Goal: Task Accomplishment & Management: Use online tool/utility

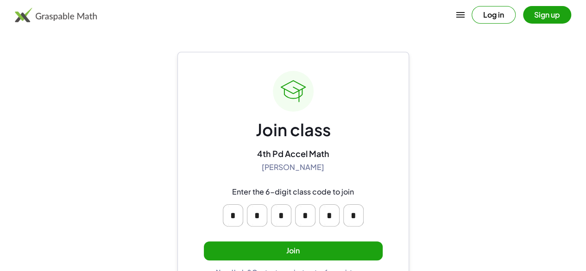
scroll to position [23, 0]
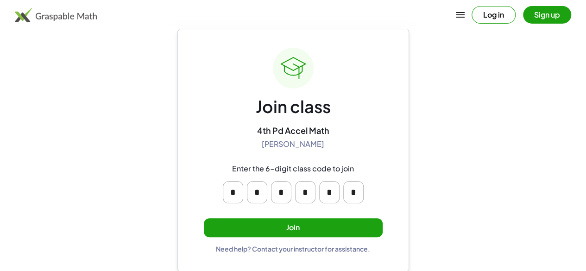
click at [358, 229] on button "Join" at bounding box center [293, 227] width 179 height 19
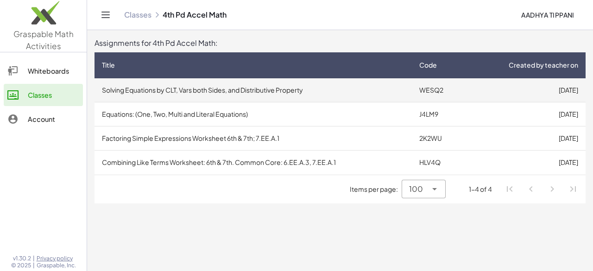
click at [360, 84] on td "Solving Equations by CLT, Vars both Sides, and Distributive Property" at bounding box center [252, 90] width 317 height 24
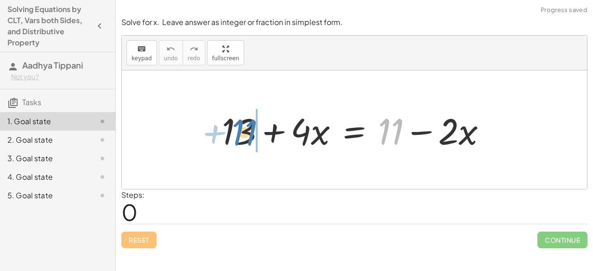
drag, startPoint x: 380, startPoint y: 122, endPoint x: 234, endPoint y: 125, distance: 145.4
click at [234, 125] on div at bounding box center [357, 130] width 281 height 48
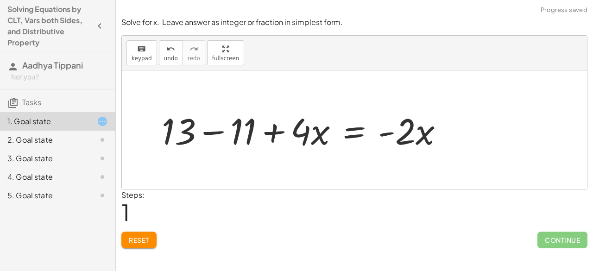
click at [244, 129] on div at bounding box center [306, 130] width 298 height 48
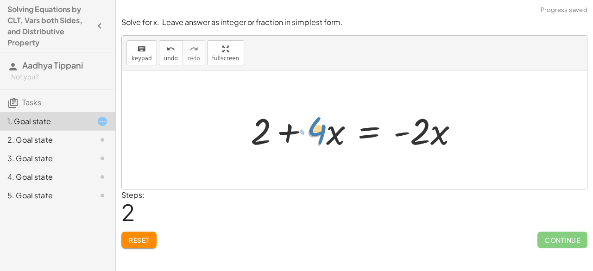
drag, startPoint x: 321, startPoint y: 131, endPoint x: 326, endPoint y: 130, distance: 5.3
click at [326, 130] on div at bounding box center [358, 130] width 224 height 48
drag, startPoint x: 324, startPoint y: 135, endPoint x: 329, endPoint y: 132, distance: 5.8
click at [329, 132] on div at bounding box center [358, 130] width 224 height 48
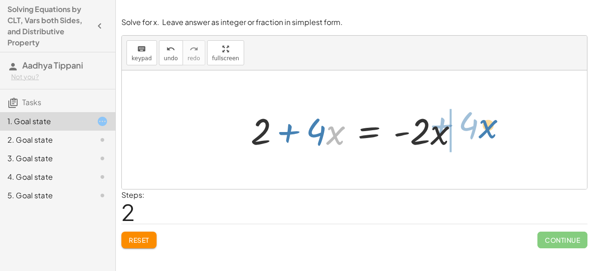
drag, startPoint x: 327, startPoint y: 132, endPoint x: 480, endPoint y: 125, distance: 152.9
click at [480, 125] on div "+ 13 + · 4 · x = + 11 − · 2 · x + 13 − 11 + · 4 · x = · - 2 · x · x + · 4 + + ·…" at bounding box center [354, 129] width 465 height 119
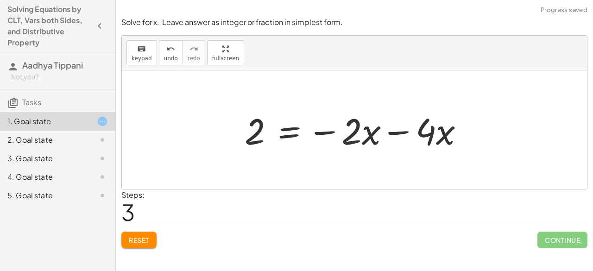
click at [445, 131] on div at bounding box center [358, 130] width 236 height 48
drag, startPoint x: 420, startPoint y: 130, endPoint x: 416, endPoint y: 135, distance: 6.6
click at [416, 135] on div at bounding box center [358, 130] width 236 height 48
click at [427, 133] on div at bounding box center [358, 130] width 236 height 48
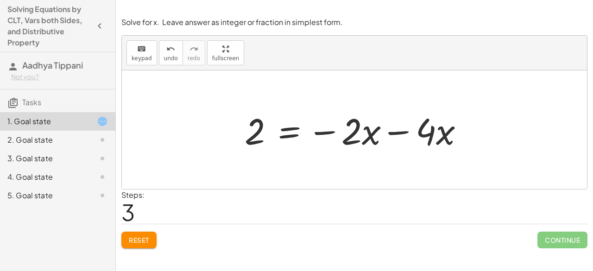
click at [427, 133] on div at bounding box center [358, 130] width 236 height 48
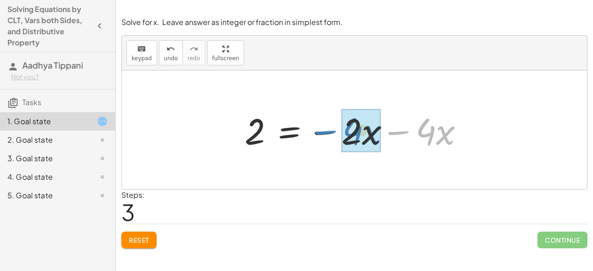
drag, startPoint x: 397, startPoint y: 132, endPoint x: 325, endPoint y: 132, distance: 72.2
click at [325, 132] on div at bounding box center [358, 130] width 236 height 48
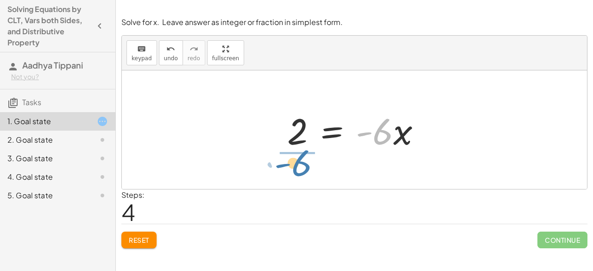
drag, startPoint x: 383, startPoint y: 135, endPoint x: 296, endPoint y: 162, distance: 91.1
click at [296, 162] on div "+ 13 + · 4 · x = + 11 − · 2 · x + 13 − 11 + · 4 · x = · - 2 · x + 2 + · 4 · x =…" at bounding box center [354, 129] width 465 height 119
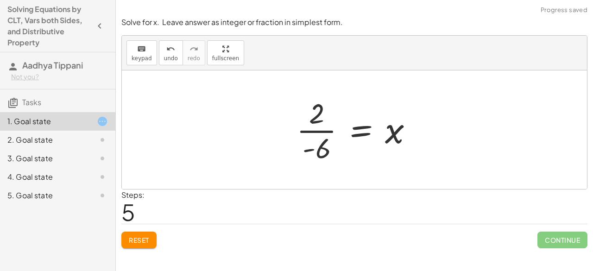
click at [315, 144] on div at bounding box center [358, 129] width 133 height 71
click at [326, 150] on div at bounding box center [358, 129] width 133 height 71
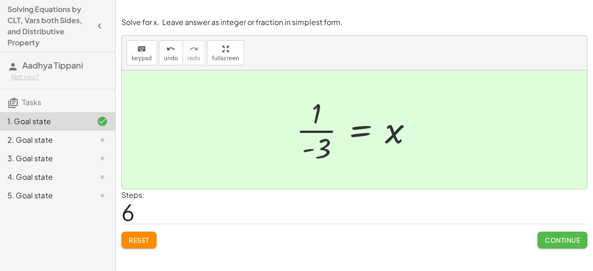
click at [568, 245] on button "Continue" at bounding box center [562, 240] width 50 height 17
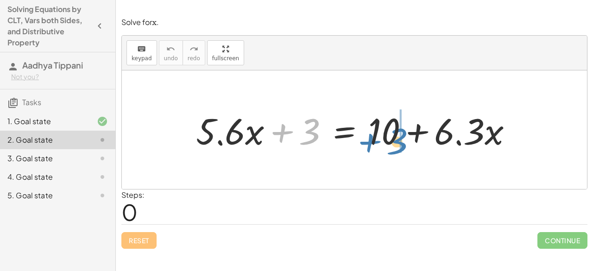
drag, startPoint x: 307, startPoint y: 135, endPoint x: 396, endPoint y: 142, distance: 89.6
click at [396, 142] on div at bounding box center [357, 130] width 333 height 48
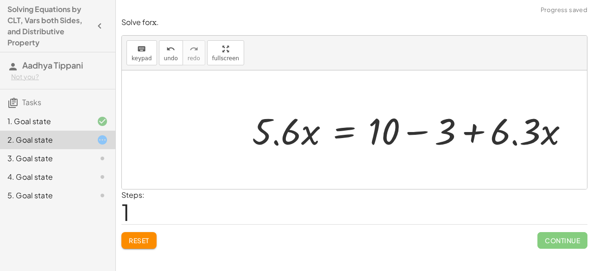
click at [450, 136] on div at bounding box center [413, 130] width 333 height 48
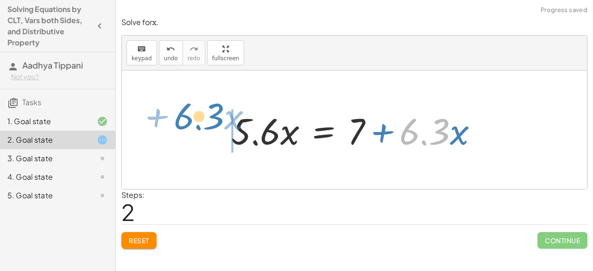
drag, startPoint x: 409, startPoint y: 131, endPoint x: 183, endPoint y: 118, distance: 225.9
click at [183, 118] on div "+ · 5.6 · x + 3 = + 10 + · 6.3 · x · 5.6 · x = + 10 − 3 + · 6.3 · x · 6.3 + · x…" at bounding box center [354, 129] width 465 height 119
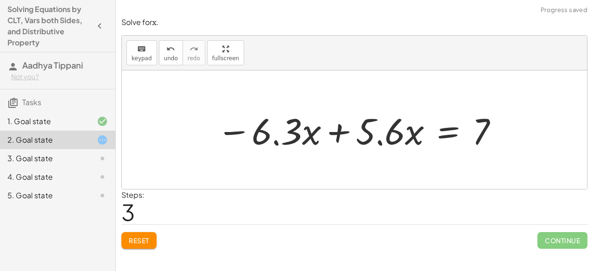
click at [388, 139] on div at bounding box center [358, 130] width 292 height 48
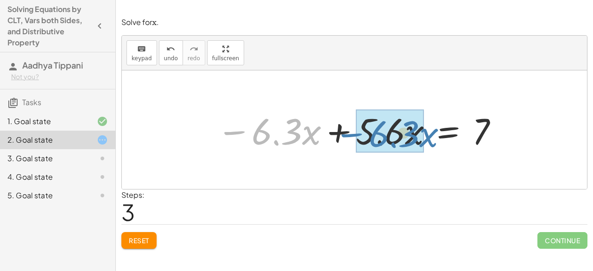
drag, startPoint x: 240, startPoint y: 131, endPoint x: 347, endPoint y: 131, distance: 107.4
click at [347, 131] on div at bounding box center [358, 130] width 292 height 48
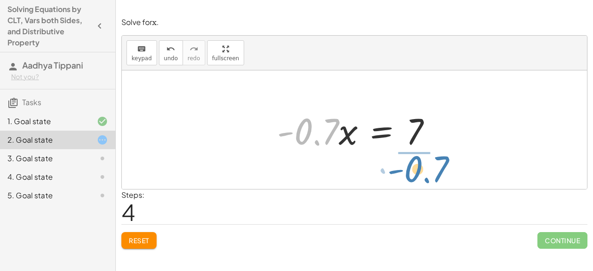
drag, startPoint x: 307, startPoint y: 130, endPoint x: 416, endPoint y: 167, distance: 116.0
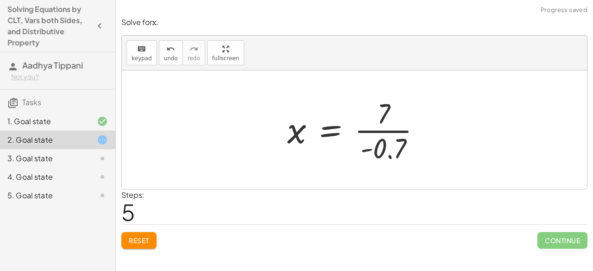
click at [393, 134] on div at bounding box center [357, 129] width 150 height 71
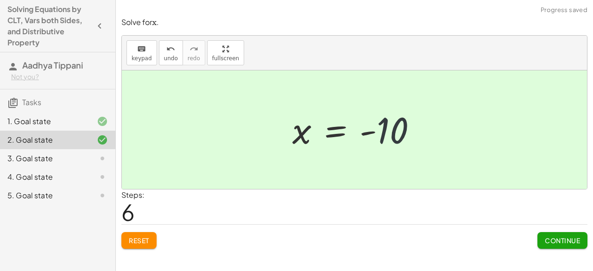
click at [399, 132] on div at bounding box center [358, 130] width 141 height 46
click at [564, 243] on span "Continue" at bounding box center [562, 240] width 35 height 8
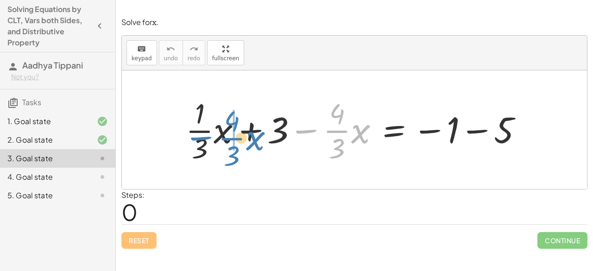
drag, startPoint x: 306, startPoint y: 127, endPoint x: 201, endPoint y: 135, distance: 104.9
click at [201, 135] on div at bounding box center [357, 129] width 353 height 71
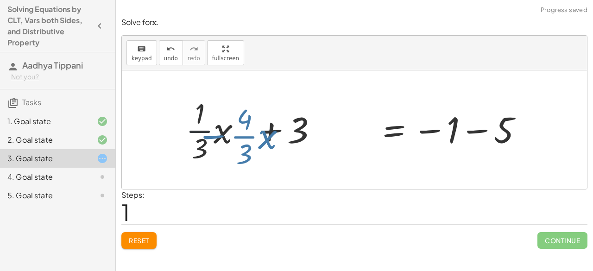
drag, startPoint x: 201, startPoint y: 135, endPoint x: 190, endPoint y: 129, distance: 12.0
click at [190, 129] on div at bounding box center [357, 129] width 353 height 71
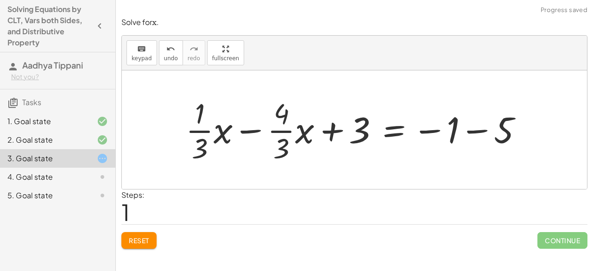
click at [291, 130] on div at bounding box center [357, 129] width 353 height 71
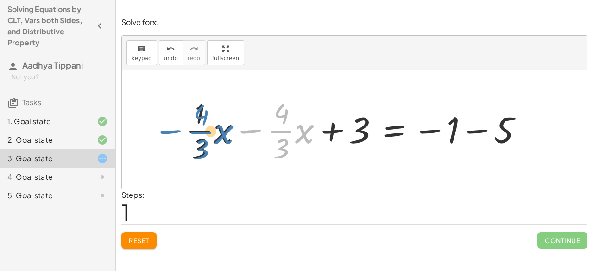
drag, startPoint x: 256, startPoint y: 131, endPoint x: 176, endPoint y: 132, distance: 80.1
click at [176, 132] on div "+ · · 1 · 3 · x + 3 − · · 4 · 3 · x = − 1 − 5 − · · 4 · 3 · x + · · 1 · 3 · x +…" at bounding box center [354, 130] width 365 height 76
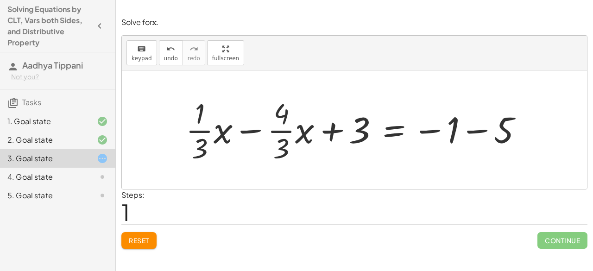
click at [501, 125] on div at bounding box center [357, 129] width 353 height 71
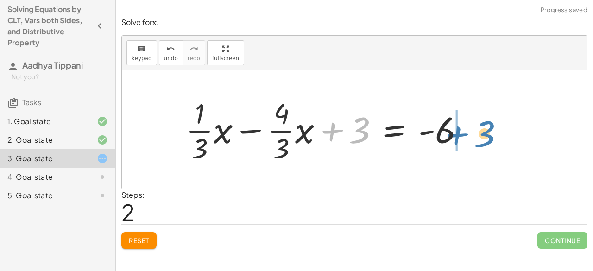
drag, startPoint x: 358, startPoint y: 139, endPoint x: 482, endPoint y: 142, distance: 124.6
click at [482, 142] on div "+ · · 1 · 3 · x + 3 − · · 4 · 3 · x = − 1 − 5 + · · 1 · 3 · x − · · 4 · 3 · x +…" at bounding box center [354, 129] width 465 height 119
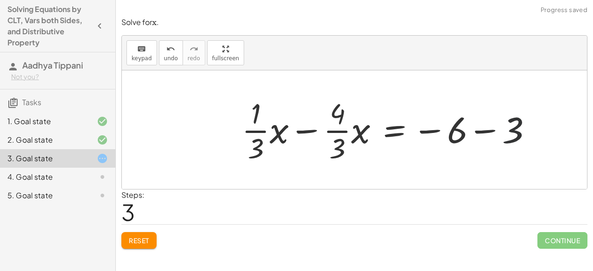
click at [502, 136] on div at bounding box center [390, 129] width 307 height 71
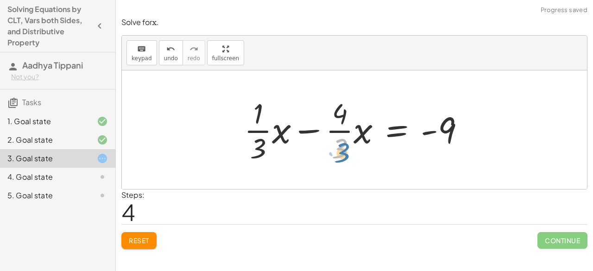
drag, startPoint x: 339, startPoint y: 144, endPoint x: 342, endPoint y: 149, distance: 5.0
click at [342, 149] on div at bounding box center [357, 129] width 237 height 71
drag, startPoint x: 337, startPoint y: 130, endPoint x: 278, endPoint y: 129, distance: 59.3
click at [278, 129] on div at bounding box center [357, 129] width 237 height 71
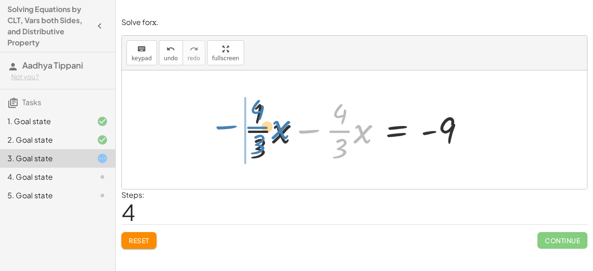
drag, startPoint x: 307, startPoint y: 128, endPoint x: 226, endPoint y: 126, distance: 80.6
click at [226, 126] on div "+ · · 1 · 3 · x + 3 − · · 4 · 3 · x = − 1 − 5 + · · 1 · 3 · x − · · 4 · 3 · x +…" at bounding box center [354, 129] width 465 height 119
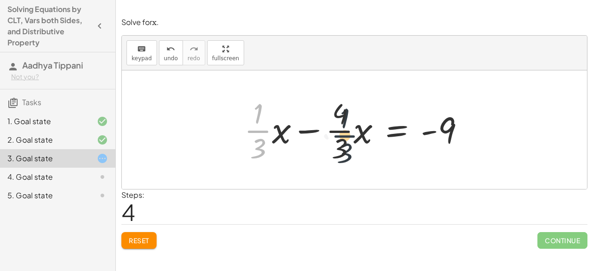
drag, startPoint x: 258, startPoint y: 132, endPoint x: 346, endPoint y: 137, distance: 88.6
click at [346, 137] on div at bounding box center [357, 129] width 237 height 71
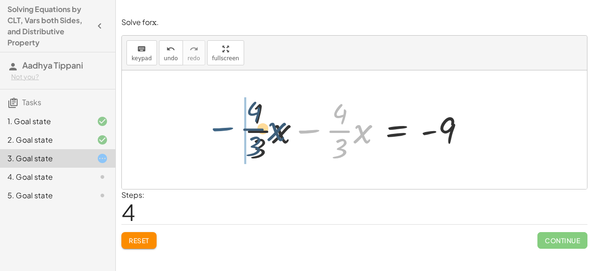
drag, startPoint x: 309, startPoint y: 132, endPoint x: 223, endPoint y: 131, distance: 86.6
click at [223, 131] on div "+ · · 1 · 3 · x + 3 − · · 4 · 3 · x = − 1 − 5 + · · 1 · 3 · x − · · 4 · 3 · x +…" at bounding box center [354, 129] width 465 height 119
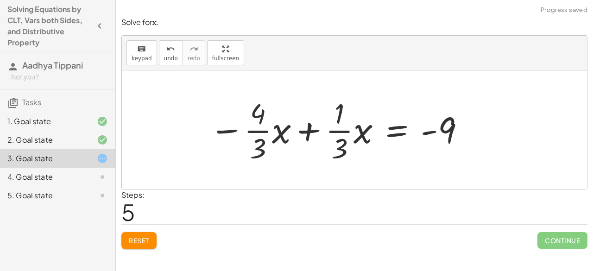
click at [335, 135] on div at bounding box center [337, 129] width 265 height 71
click at [260, 131] on div at bounding box center [337, 129] width 265 height 71
drag, startPoint x: 260, startPoint y: 149, endPoint x: 476, endPoint y: 142, distance: 215.4
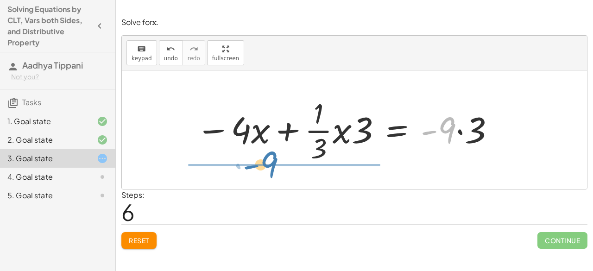
drag, startPoint x: 447, startPoint y: 131, endPoint x: 274, endPoint y: 169, distance: 177.8
click at [274, 169] on div "+ · · 1 · 3 · x + 3 − · · 4 · 3 · x = − 1 − 5 + · · 1 · 3 · x − · · 4 · 3 · x +…" at bounding box center [354, 129] width 465 height 119
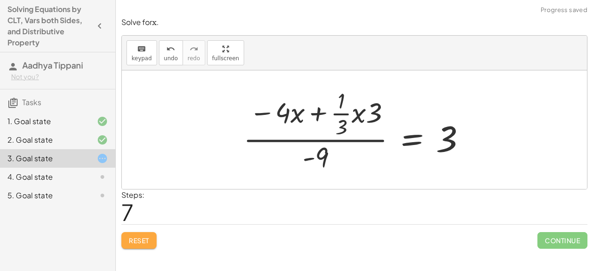
click at [145, 239] on span "Reset" at bounding box center [139, 240] width 20 height 8
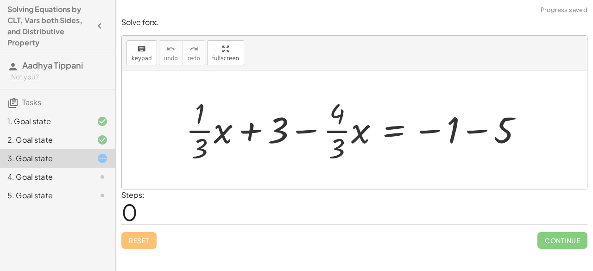
click at [480, 133] on div at bounding box center [357, 129] width 353 height 71
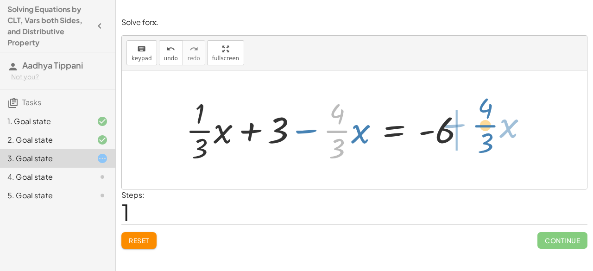
drag, startPoint x: 325, startPoint y: 130, endPoint x: 473, endPoint y: 125, distance: 148.3
click at [473, 125] on div at bounding box center [328, 129] width 295 height 71
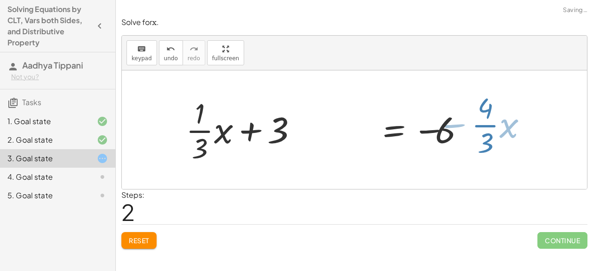
click at [473, 125] on div at bounding box center [416, 129] width 307 height 71
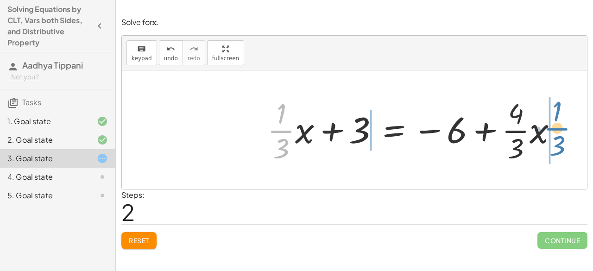
drag, startPoint x: 276, startPoint y: 129, endPoint x: 553, endPoint y: 126, distance: 276.9
click at [553, 126] on div at bounding box center [416, 129] width 307 height 71
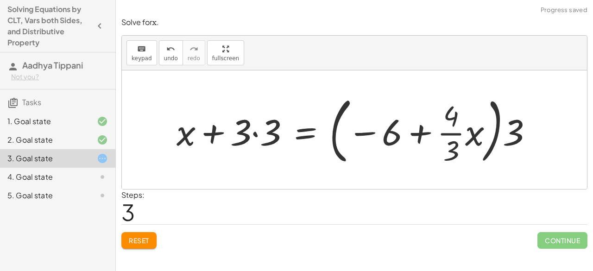
click at [515, 138] on div at bounding box center [358, 129] width 373 height 77
click at [275, 141] on div at bounding box center [358, 129] width 373 height 77
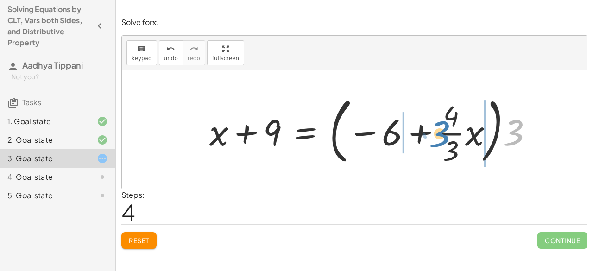
drag, startPoint x: 520, startPoint y: 132, endPoint x: 448, endPoint y: 135, distance: 71.8
click at [448, 135] on div at bounding box center [375, 129] width 340 height 77
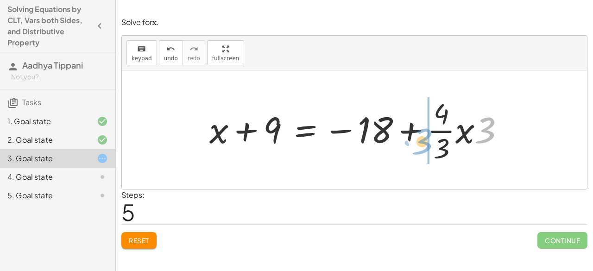
drag, startPoint x: 488, startPoint y: 135, endPoint x: 425, endPoint y: 148, distance: 64.2
click at [425, 148] on div at bounding box center [361, 129] width 312 height 71
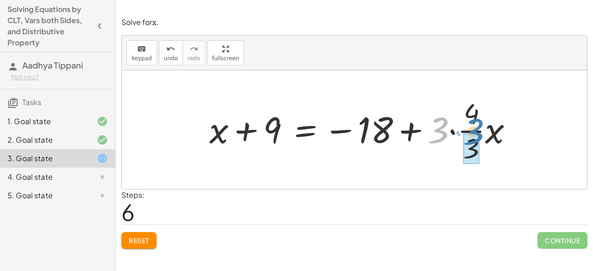
drag, startPoint x: 434, startPoint y: 134, endPoint x: 469, endPoint y: 136, distance: 35.2
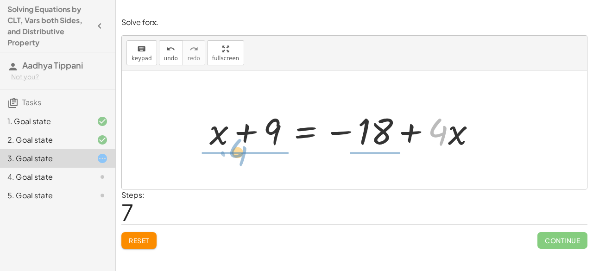
drag, startPoint x: 437, startPoint y: 133, endPoint x: 245, endPoint y: 169, distance: 194.9
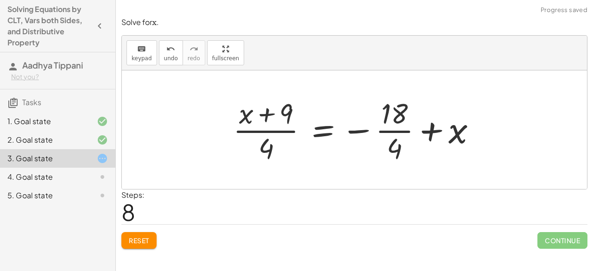
click at [258, 131] on div at bounding box center [358, 129] width 260 height 71
click at [381, 134] on div at bounding box center [358, 129] width 260 height 71
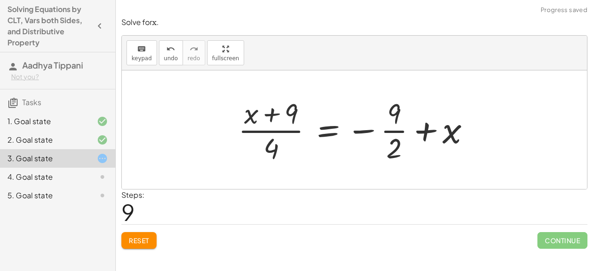
click at [388, 132] on div at bounding box center [357, 129] width 249 height 71
click at [275, 129] on div at bounding box center [357, 129] width 249 height 71
drag, startPoint x: 277, startPoint y: 147, endPoint x: 476, endPoint y: 133, distance: 199.6
click at [476, 133] on div at bounding box center [357, 129] width 249 height 71
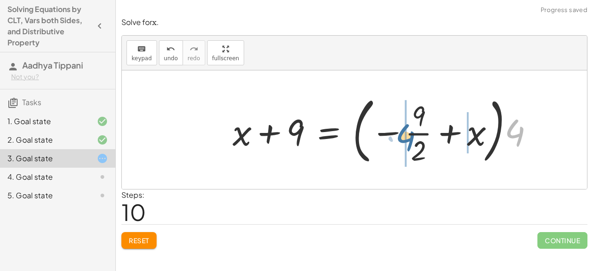
drag, startPoint x: 515, startPoint y: 134, endPoint x: 409, endPoint y: 138, distance: 105.7
click at [409, 138] on div at bounding box center [387, 129] width 318 height 77
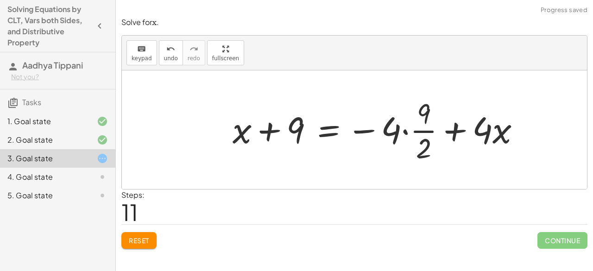
click at [154, 236] on button "Reset" at bounding box center [138, 240] width 35 height 17
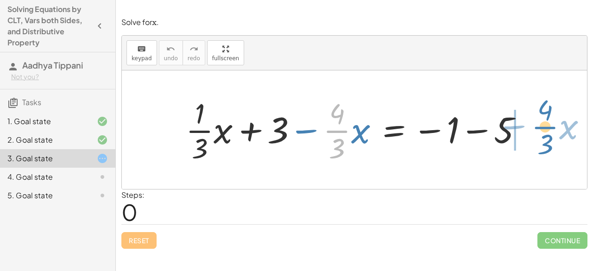
drag, startPoint x: 335, startPoint y: 132, endPoint x: 544, endPoint y: 128, distance: 208.4
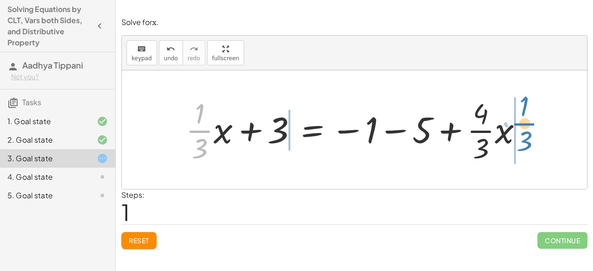
drag, startPoint x: 198, startPoint y: 130, endPoint x: 528, endPoint y: 125, distance: 330.2
click at [528, 125] on div at bounding box center [357, 129] width 353 height 71
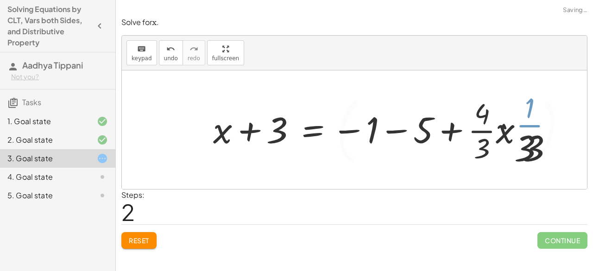
click at [528, 125] on div at bounding box center [389, 129] width 420 height 77
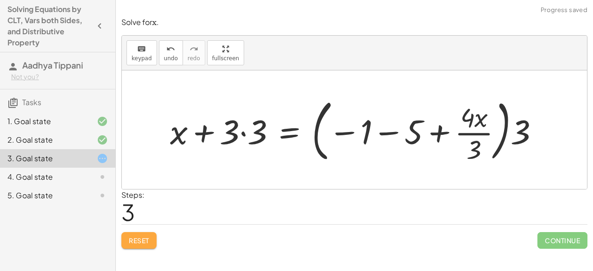
click at [146, 234] on button "Reset" at bounding box center [138, 240] width 35 height 17
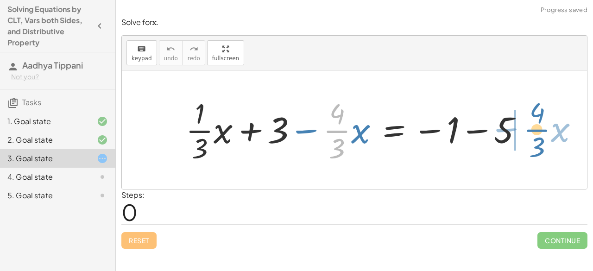
drag, startPoint x: 329, startPoint y: 132, endPoint x: 529, endPoint y: 132, distance: 200.0
click at [529, 132] on div at bounding box center [357, 129] width 353 height 71
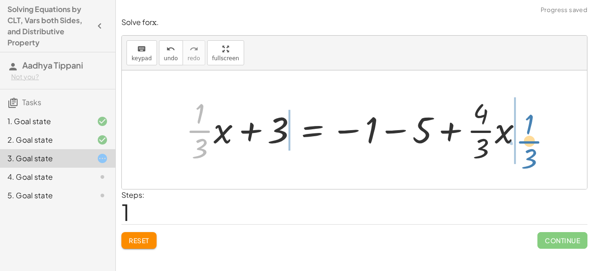
drag, startPoint x: 202, startPoint y: 129, endPoint x: 535, endPoint y: 137, distance: 333.0
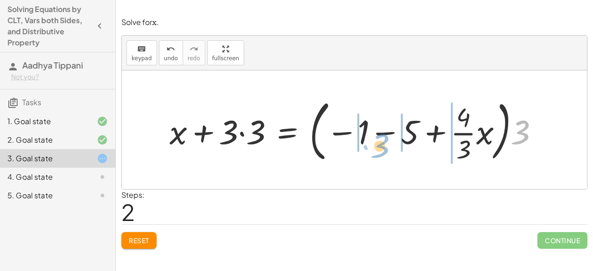
drag, startPoint x: 526, startPoint y: 125, endPoint x: 385, endPoint y: 139, distance: 141.4
click at [385, 139] on div at bounding box center [358, 129] width 386 height 71
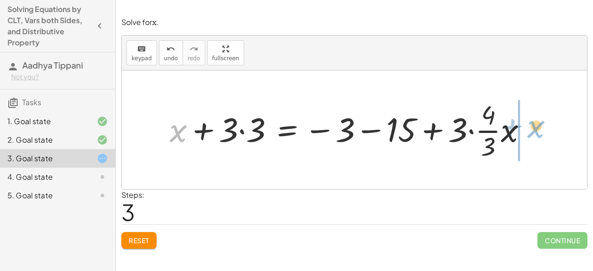
drag, startPoint x: 178, startPoint y: 131, endPoint x: 536, endPoint y: 127, distance: 358.4
click at [536, 127] on div at bounding box center [352, 130] width 374 height 66
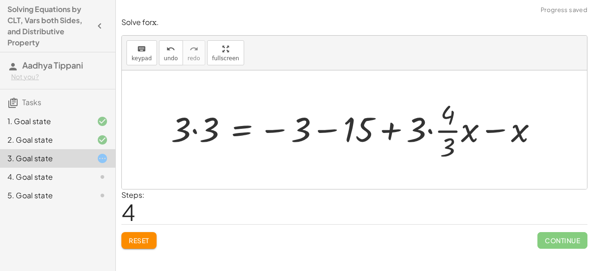
click at [491, 130] on div at bounding box center [357, 129] width 383 height 67
click at [492, 131] on div at bounding box center [357, 129] width 383 height 67
drag, startPoint x: 417, startPoint y: 132, endPoint x: 476, endPoint y: 143, distance: 60.3
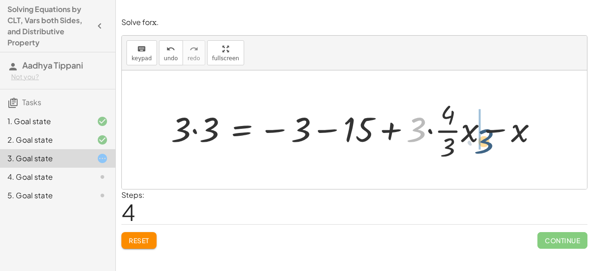
click at [476, 143] on div at bounding box center [357, 129] width 383 height 67
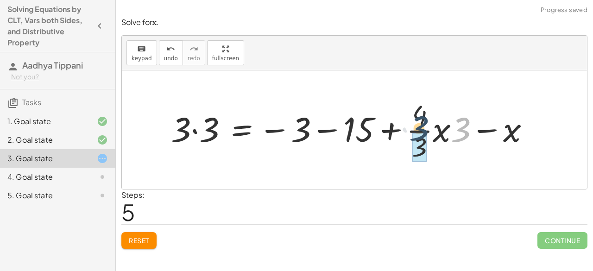
drag, startPoint x: 460, startPoint y: 134, endPoint x: 420, endPoint y: 133, distance: 39.8
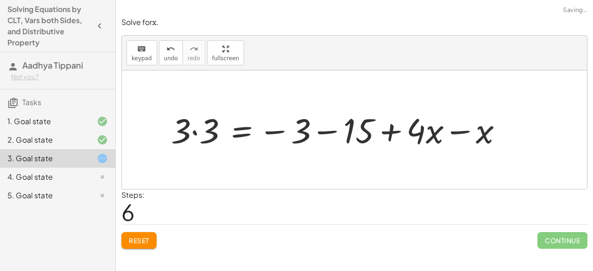
click at [466, 136] on div at bounding box center [340, 129] width 348 height 45
click at [359, 131] on div at bounding box center [315, 129] width 299 height 45
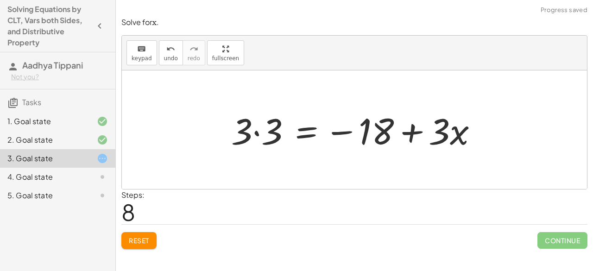
click at [272, 130] on div at bounding box center [357, 130] width 263 height 48
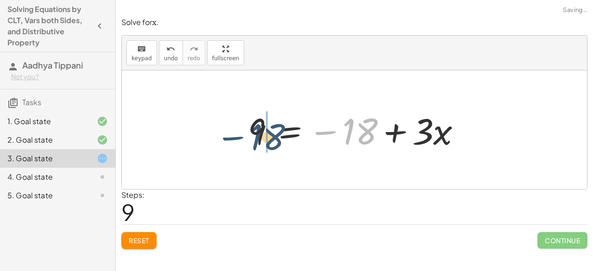
drag, startPoint x: 378, startPoint y: 133, endPoint x: 274, endPoint y: 138, distance: 103.9
click at [274, 138] on div at bounding box center [358, 130] width 230 height 48
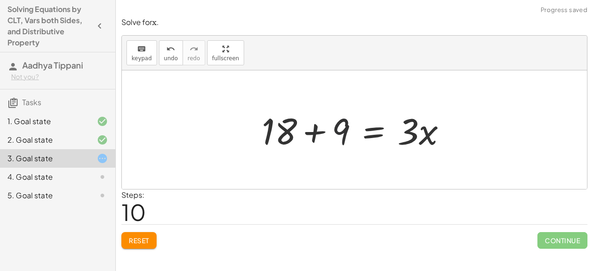
click at [335, 130] on div at bounding box center [357, 130] width 201 height 48
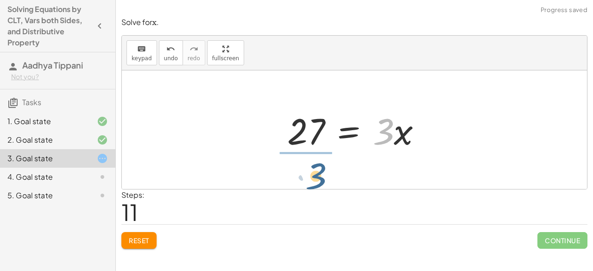
drag, startPoint x: 378, startPoint y: 131, endPoint x: 294, endPoint y: 169, distance: 91.8
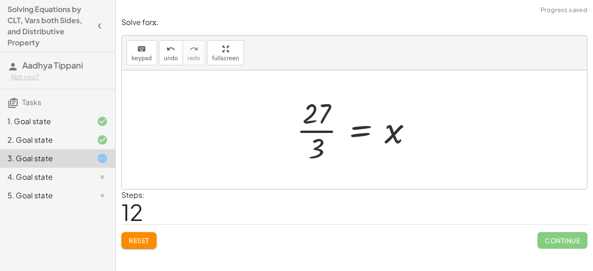
click at [312, 129] on div at bounding box center [358, 129] width 133 height 71
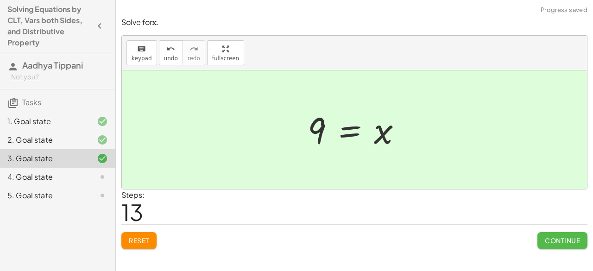
click at [573, 242] on span "Continue" at bounding box center [562, 240] width 35 height 8
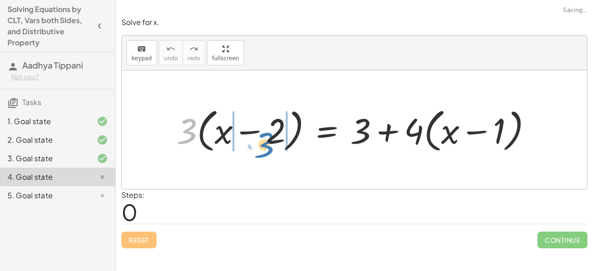
drag, startPoint x: 189, startPoint y: 128, endPoint x: 266, endPoint y: 142, distance: 78.0
click at [266, 142] on div at bounding box center [358, 129] width 372 height 51
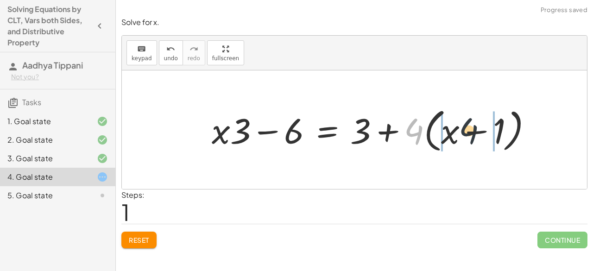
drag, startPoint x: 416, startPoint y: 134, endPoint x: 475, endPoint y: 135, distance: 58.3
click at [475, 135] on div at bounding box center [375, 129] width 337 height 51
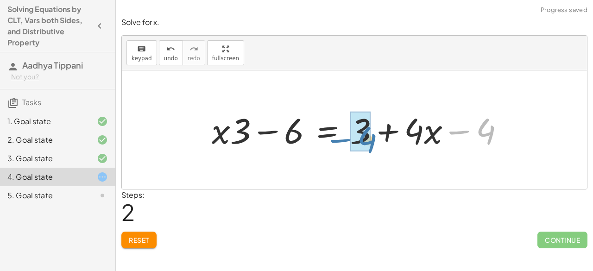
drag, startPoint x: 478, startPoint y: 136, endPoint x: 359, endPoint y: 144, distance: 118.8
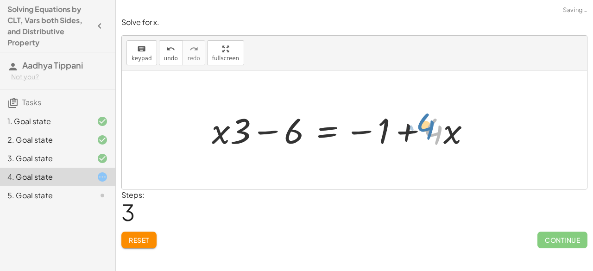
drag, startPoint x: 440, startPoint y: 135, endPoint x: 434, endPoint y: 131, distance: 7.3
click at [434, 131] on div at bounding box center [344, 129] width 275 height 46
drag, startPoint x: 245, startPoint y: 131, endPoint x: 220, endPoint y: 133, distance: 24.6
click at [220, 133] on div at bounding box center [344, 129] width 275 height 46
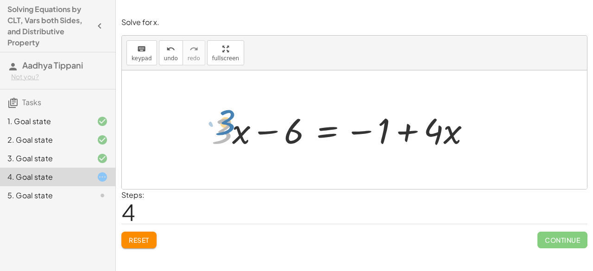
drag, startPoint x: 222, startPoint y: 132, endPoint x: 224, endPoint y: 126, distance: 6.2
click at [224, 126] on div at bounding box center [344, 129] width 275 height 46
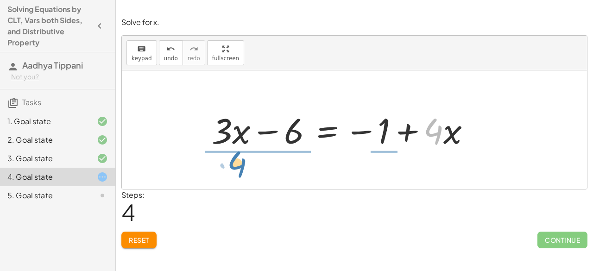
drag, startPoint x: 429, startPoint y: 136, endPoint x: 234, endPoint y: 169, distance: 197.2
click at [234, 169] on div "· 3 · ( + x − 2 ) = + 3 + · 4 · ( + x − 1 ) + · x · 3 − · 2 · 3 = + 3 + · 4 · (…" at bounding box center [354, 129] width 465 height 119
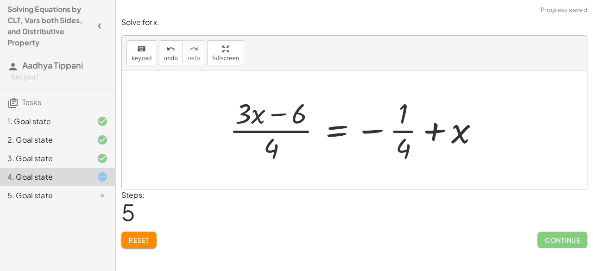
click at [269, 132] on div at bounding box center [358, 129] width 266 height 71
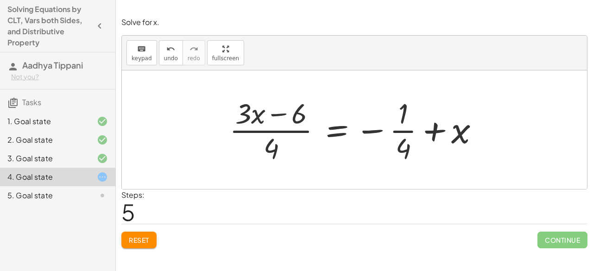
click at [139, 232] on button "Reset" at bounding box center [138, 240] width 35 height 17
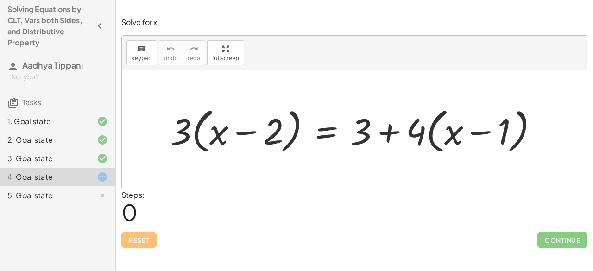
click at [180, 129] on div at bounding box center [358, 129] width 384 height 53
drag, startPoint x: 184, startPoint y: 128, endPoint x: 261, endPoint y: 133, distance: 76.5
click at [261, 133] on div at bounding box center [358, 129] width 384 height 53
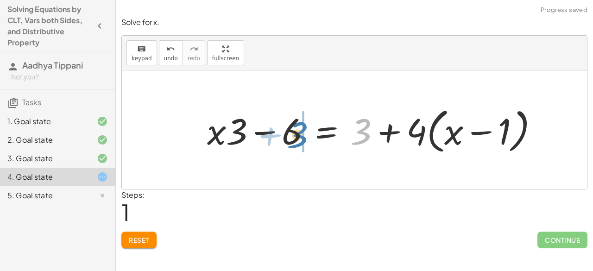
drag, startPoint x: 368, startPoint y: 133, endPoint x: 306, endPoint y: 136, distance: 62.6
click at [306, 136] on div at bounding box center [376, 129] width 348 height 53
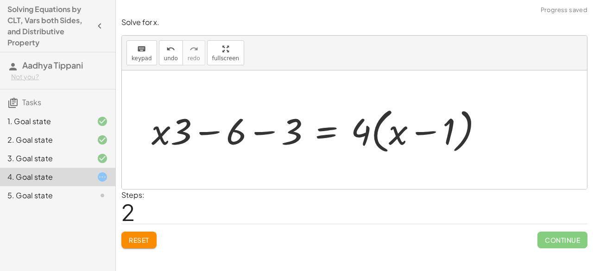
click at [263, 132] on div at bounding box center [321, 129] width 348 height 53
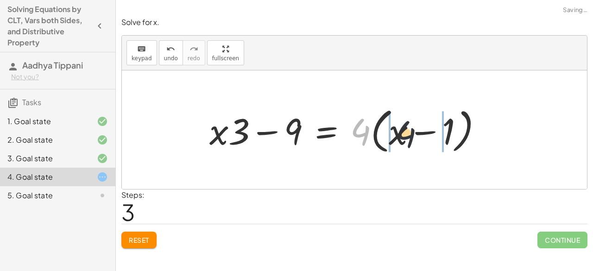
drag, startPoint x: 363, startPoint y: 133, endPoint x: 412, endPoint y: 136, distance: 49.6
click at [412, 136] on div at bounding box center [349, 129] width 289 height 53
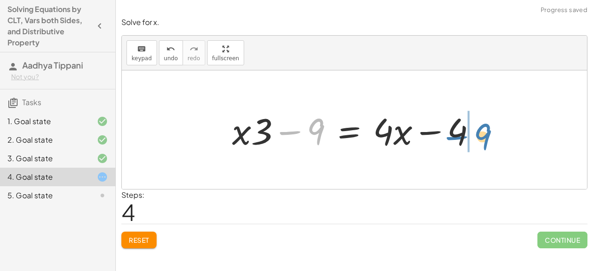
drag, startPoint x: 291, startPoint y: 130, endPoint x: 454, endPoint y: 132, distance: 163.5
click at [454, 132] on div at bounding box center [357, 130] width 261 height 48
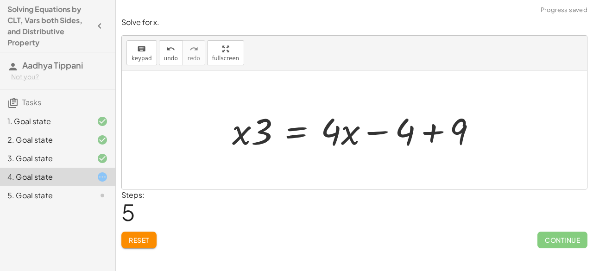
click at [460, 126] on div at bounding box center [357, 130] width 261 height 48
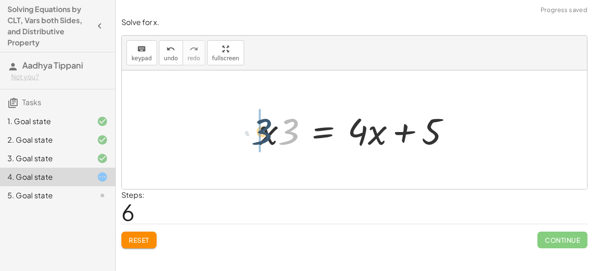
drag, startPoint x: 289, startPoint y: 133, endPoint x: 261, endPoint y: 133, distance: 27.8
click at [261, 133] on div at bounding box center [357, 130] width 207 height 48
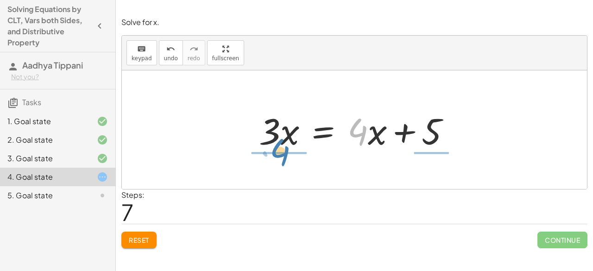
drag, startPoint x: 364, startPoint y: 134, endPoint x: 286, endPoint y: 154, distance: 80.4
click at [286, 154] on div "· 3 · ( + x − 2 ) = + 3 + · 4 · ( + x − 1 ) + · x · 3 − · 2 · 3 = + 3 + · 4 · (…" at bounding box center [354, 130] width 219 height 52
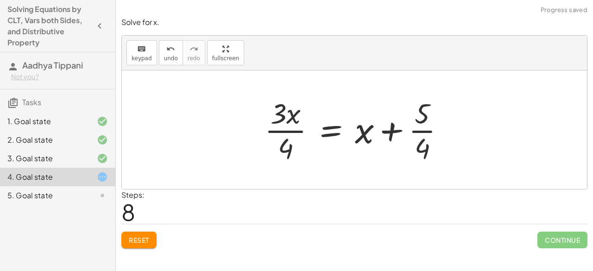
click at [425, 132] on div at bounding box center [358, 129] width 197 height 71
drag, startPoint x: 366, startPoint y: 135, endPoint x: 295, endPoint y: 130, distance: 71.0
click at [295, 130] on div at bounding box center [358, 129] width 197 height 71
drag, startPoint x: 327, startPoint y: 130, endPoint x: 295, endPoint y: 128, distance: 32.4
click at [295, 128] on div at bounding box center [358, 129] width 197 height 71
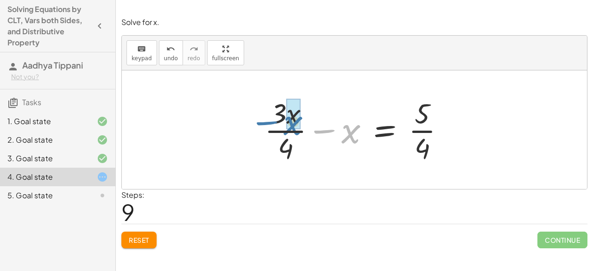
drag, startPoint x: 353, startPoint y: 134, endPoint x: 295, endPoint y: 126, distance: 58.4
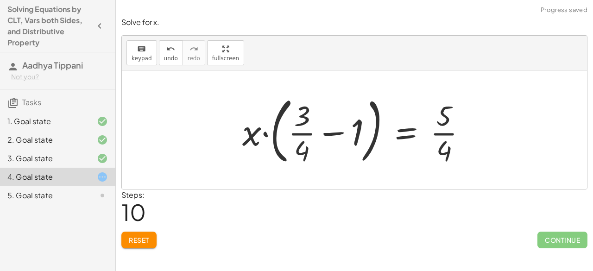
click at [254, 134] on div at bounding box center [358, 129] width 241 height 77
drag, startPoint x: 253, startPoint y: 134, endPoint x: 332, endPoint y: 136, distance: 79.7
click at [332, 136] on div at bounding box center [358, 129] width 241 height 77
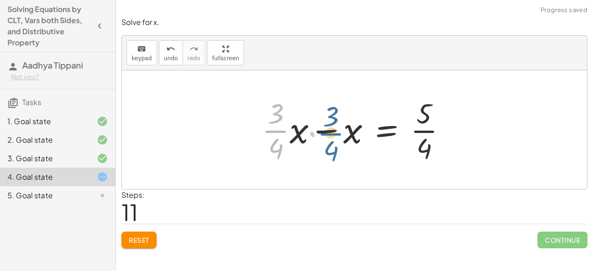
drag, startPoint x: 274, startPoint y: 128, endPoint x: 330, endPoint y: 131, distance: 55.6
click at [330, 131] on div at bounding box center [357, 129] width 201 height 71
click at [423, 132] on div at bounding box center [357, 129] width 201 height 71
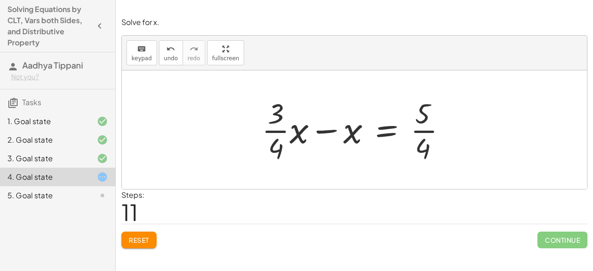
click at [421, 131] on div at bounding box center [357, 129] width 201 height 71
click at [263, 129] on div at bounding box center [357, 129] width 201 height 71
click at [263, 129] on div at bounding box center [340, 129] width 238 height 71
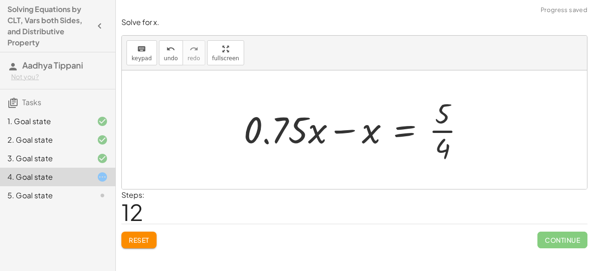
click at [346, 132] on div at bounding box center [358, 129] width 238 height 71
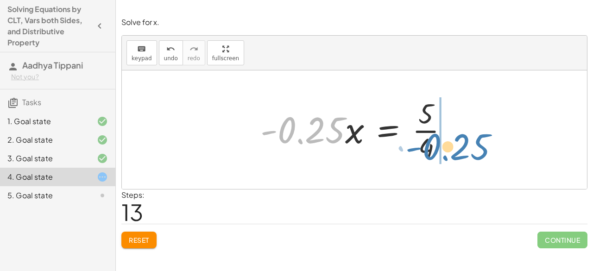
drag, startPoint x: 329, startPoint y: 136, endPoint x: 474, endPoint y: 152, distance: 145.8
click at [474, 152] on div "· 3 · ( + x − 2 ) = + 3 + · 4 · ( + x − 1 ) + · x · 3 − · 2 · 3 = + 3 + · 4 · (…" at bounding box center [354, 129] width 465 height 119
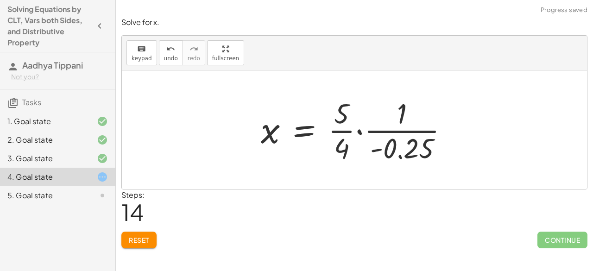
click at [405, 131] on div at bounding box center [358, 129] width 204 height 71
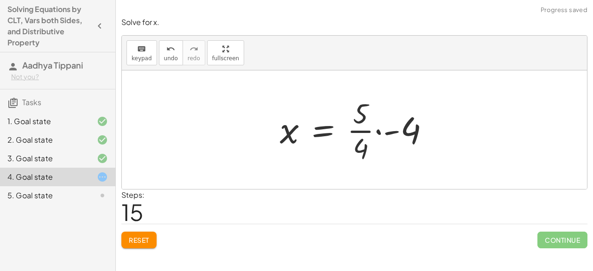
click at [404, 131] on div at bounding box center [358, 129] width 166 height 71
click at [405, 132] on div at bounding box center [358, 129] width 166 height 71
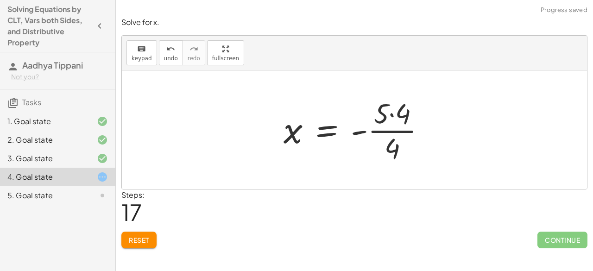
click at [396, 119] on div at bounding box center [358, 129] width 158 height 71
click at [394, 130] on div at bounding box center [357, 129] width 151 height 71
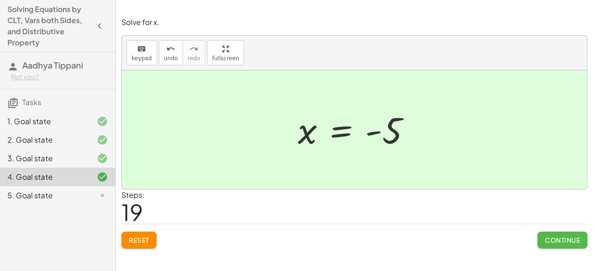
click at [545, 244] on button "Continue" at bounding box center [562, 240] width 50 height 17
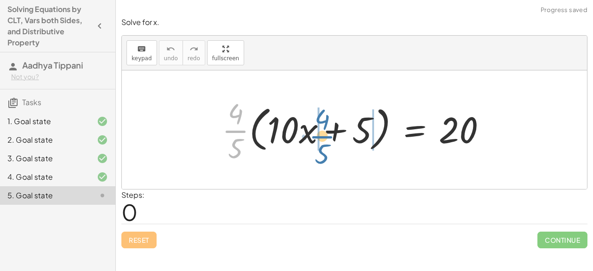
drag, startPoint x: 263, startPoint y: 131, endPoint x: 326, endPoint y: 137, distance: 62.3
click at [326, 137] on div at bounding box center [357, 129] width 281 height 71
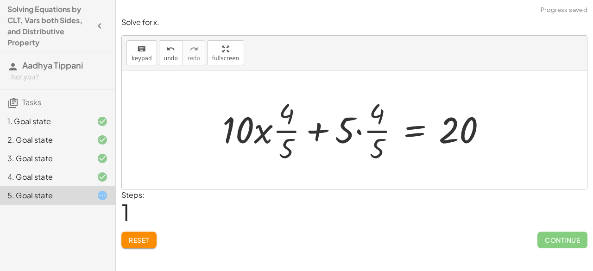
click at [282, 131] on div at bounding box center [358, 129] width 281 height 71
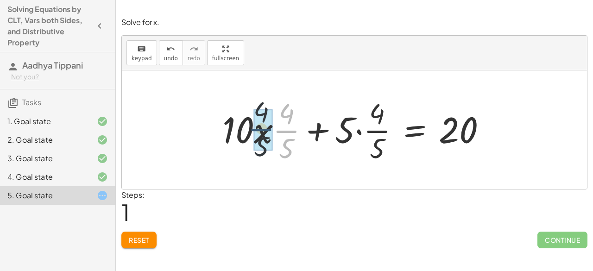
drag, startPoint x: 282, startPoint y: 131, endPoint x: 250, endPoint y: 129, distance: 32.0
click at [250, 129] on div at bounding box center [358, 129] width 281 height 71
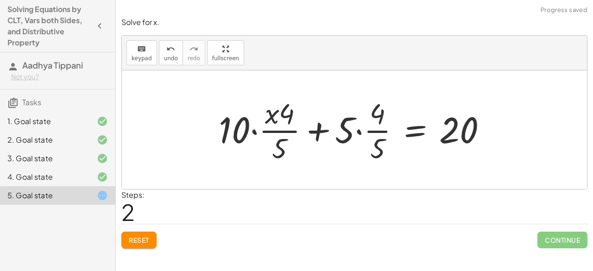
click at [273, 120] on div at bounding box center [356, 129] width 285 height 71
click at [147, 233] on button "Reset" at bounding box center [138, 240] width 35 height 17
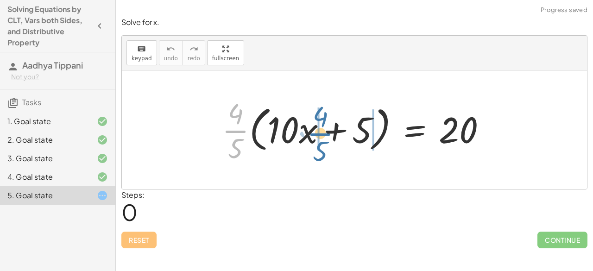
drag, startPoint x: 241, startPoint y: 131, endPoint x: 326, endPoint y: 133, distance: 84.8
click at [326, 133] on div at bounding box center [357, 129] width 281 height 71
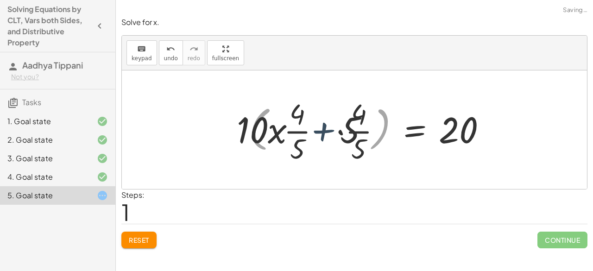
click at [326, 133] on div at bounding box center [358, 129] width 281 height 71
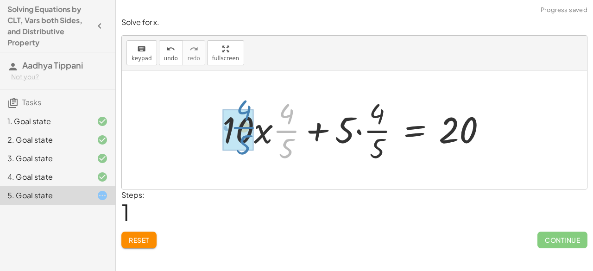
drag, startPoint x: 291, startPoint y: 131, endPoint x: 249, endPoint y: 127, distance: 41.8
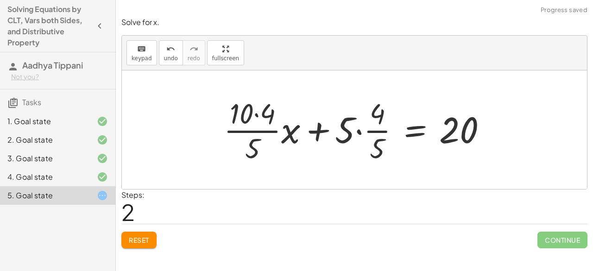
click at [260, 120] on div at bounding box center [359, 129] width 280 height 71
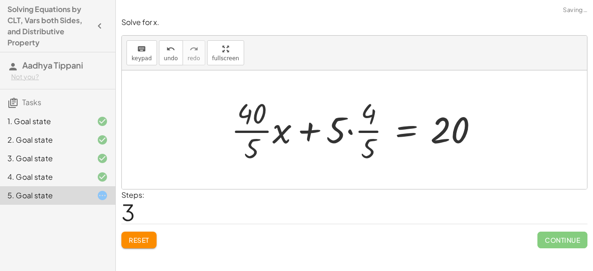
click at [263, 131] on div at bounding box center [357, 129] width 263 height 71
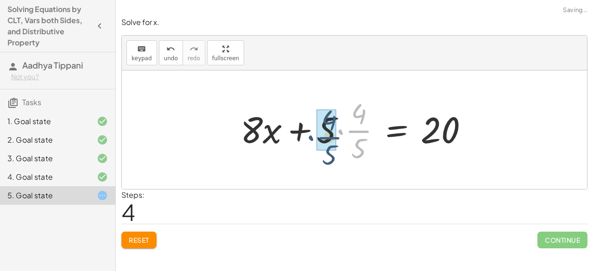
drag, startPoint x: 356, startPoint y: 131, endPoint x: 326, endPoint y: 138, distance: 30.8
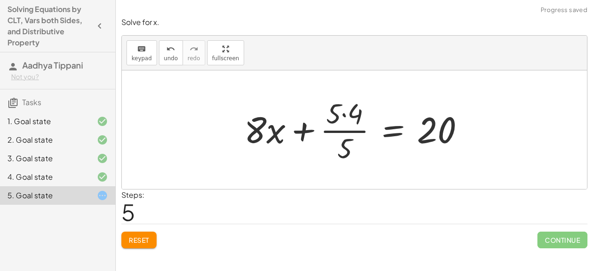
click at [348, 113] on div at bounding box center [357, 129] width 237 height 71
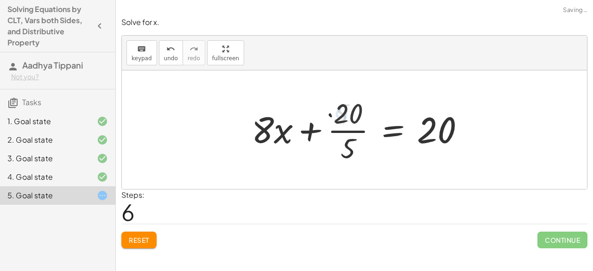
click at [348, 131] on div at bounding box center [362, 129] width 230 height 71
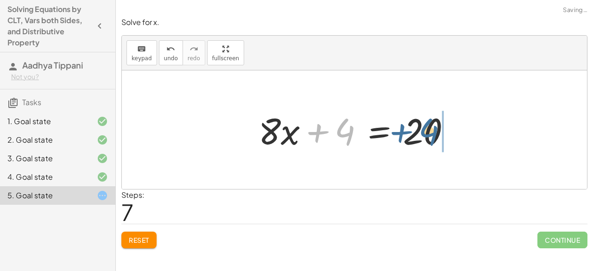
drag, startPoint x: 342, startPoint y: 139, endPoint x: 426, endPoint y: 139, distance: 83.8
click at [426, 139] on div at bounding box center [358, 130] width 209 height 48
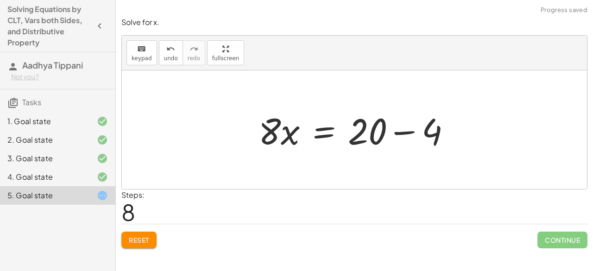
click at [470, 131] on div "· · 4 · 5 · ( + · 10 · x + 5 ) = 20 + · 10 · x · · 4 · 5 + · 5 · · 4 · 5 = 20 +…" at bounding box center [354, 129] width 465 height 119
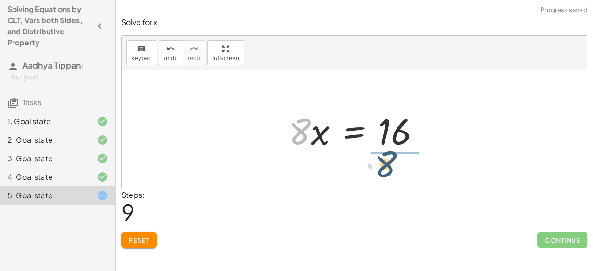
drag, startPoint x: 297, startPoint y: 138, endPoint x: 395, endPoint y: 173, distance: 104.1
click at [395, 173] on div "· · 4 · 5 · ( + · 10 · x + 5 ) = 20 + · 10 · x · · 4 · 5 + · 5 · · 4 · 5 = 20 +…" at bounding box center [354, 129] width 465 height 119
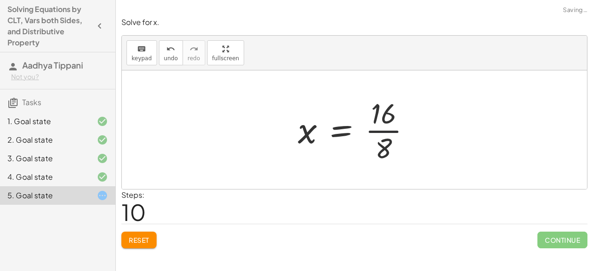
click at [388, 130] on div at bounding box center [358, 129] width 130 height 71
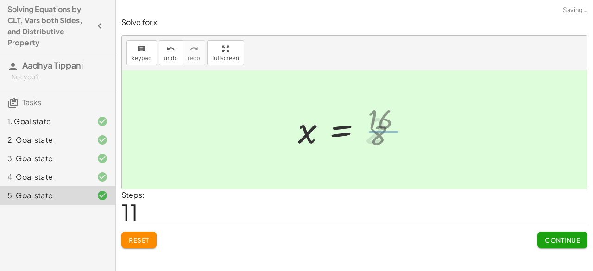
click at [388, 130] on div at bounding box center [349, 130] width 113 height 46
click at [557, 243] on button "Continue" at bounding box center [562, 240] width 50 height 17
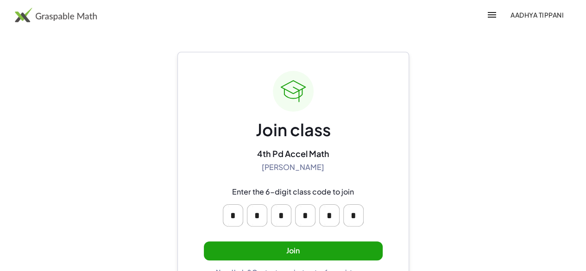
scroll to position [23, 0]
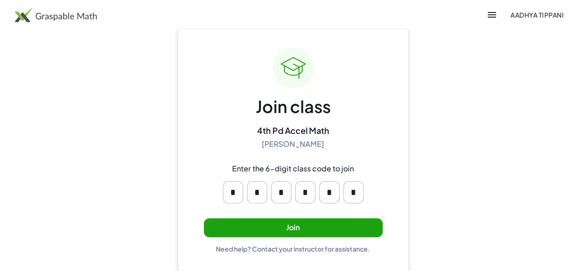
click at [372, 219] on button "Join" at bounding box center [293, 227] width 179 height 19
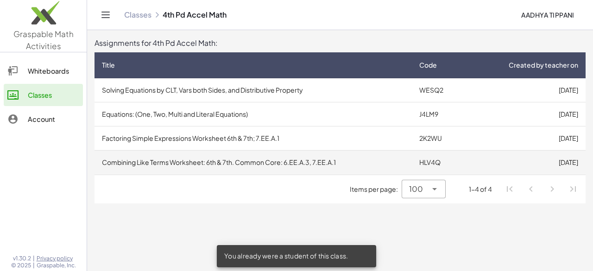
click at [336, 164] on td "Combining Like Terms Worksheet: 6th & 7th. Common Core: 6.EE.A.3, 7.EE.A.1" at bounding box center [252, 162] width 317 height 24
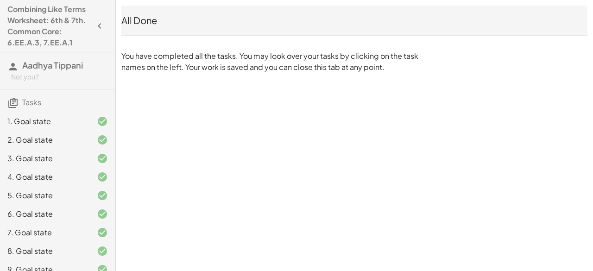
click at [69, 164] on div "3. Goal state" at bounding box center [44, 158] width 75 height 11
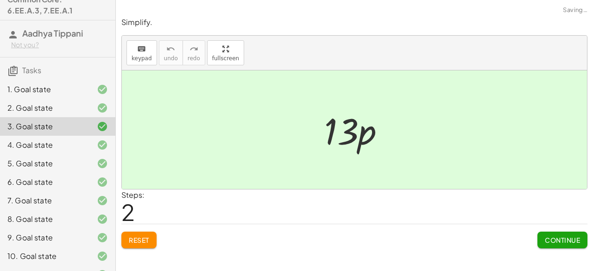
scroll to position [39, 0]
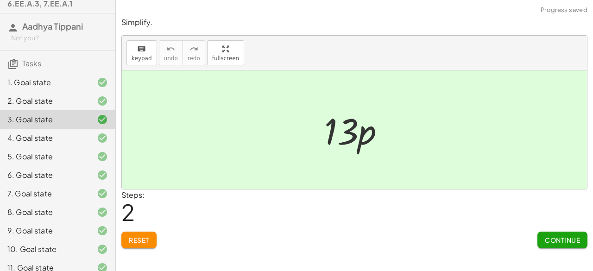
click at [64, 181] on div "6. Goal state" at bounding box center [44, 174] width 75 height 11
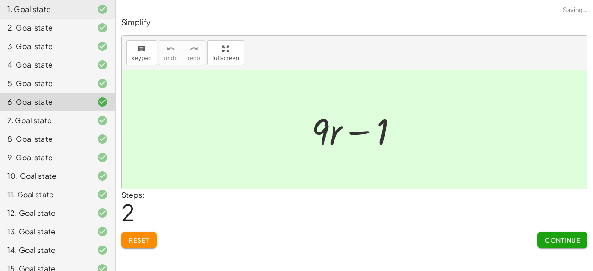
click at [64, 182] on div "10. Goal state" at bounding box center [44, 175] width 75 height 11
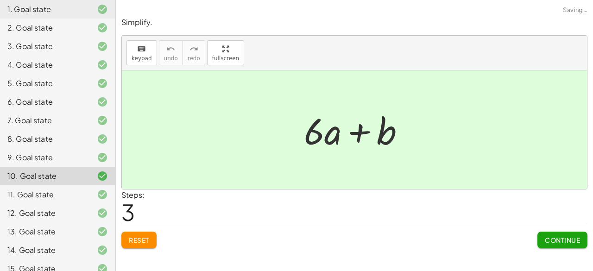
scroll to position [133, 0]
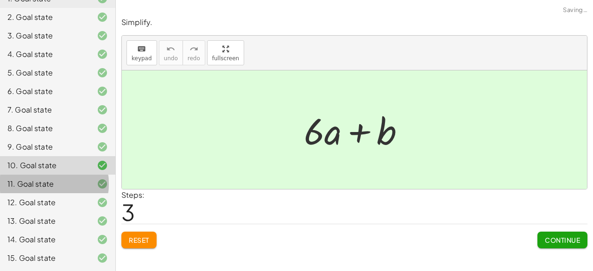
click at [64, 185] on div "11. Goal state" at bounding box center [44, 183] width 75 height 11
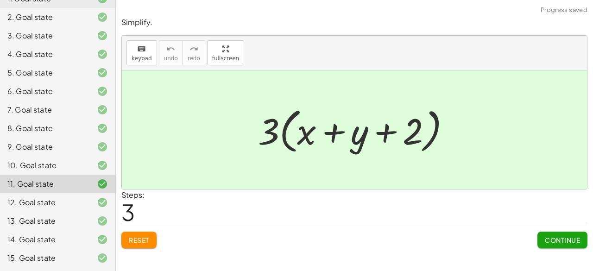
click at [82, 223] on div at bounding box center [95, 220] width 26 height 11
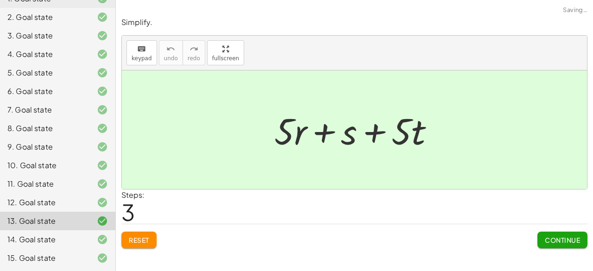
click at [63, 230] on div "12. Goal state" at bounding box center [57, 239] width 115 height 19
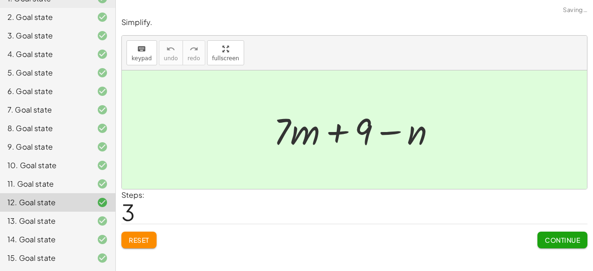
click at [62, 189] on div "11. Goal state" at bounding box center [44, 183] width 75 height 11
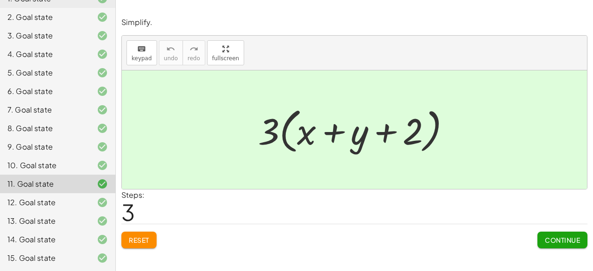
click at [31, 193] on div "10. Goal state" at bounding box center [57, 202] width 115 height 19
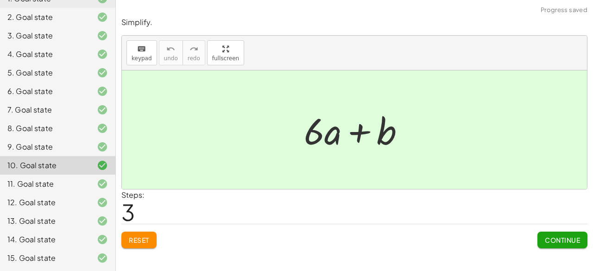
click at [43, 156] on div "8. Goal state" at bounding box center [57, 165] width 115 height 19
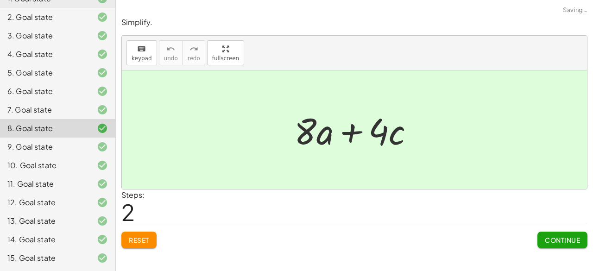
click at [20, 70] on div "5. Goal state" at bounding box center [44, 72] width 75 height 11
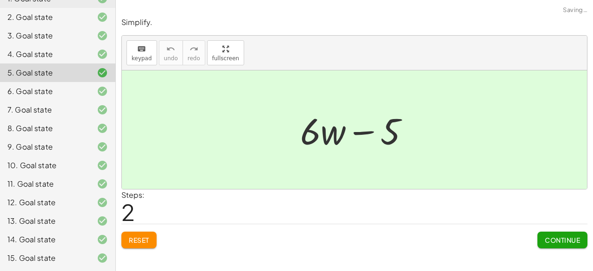
click at [57, 111] on div "7. Goal state" at bounding box center [44, 109] width 75 height 11
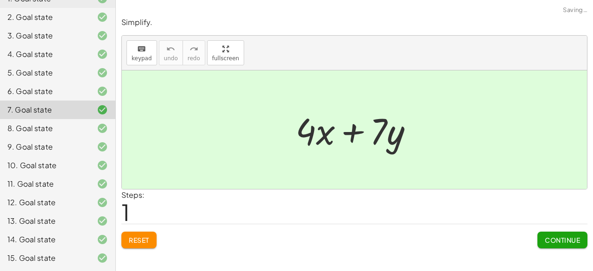
click at [69, 249] on div "13. Goal state" at bounding box center [57, 258] width 115 height 19
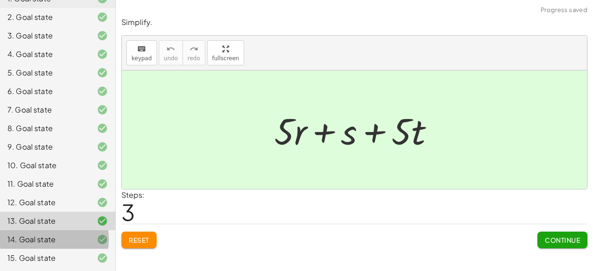
click at [61, 231] on div "14. Goal state" at bounding box center [57, 239] width 115 height 19
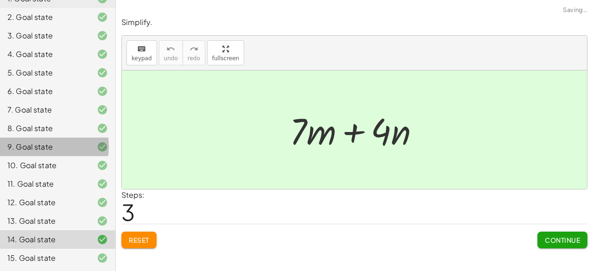
click at [64, 175] on div "9. Goal state" at bounding box center [57, 184] width 115 height 19
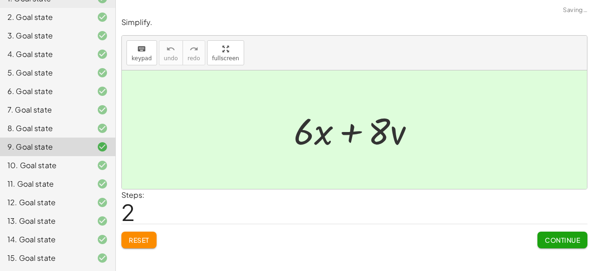
click at [50, 100] on div "5. Goal state" at bounding box center [57, 109] width 115 height 19
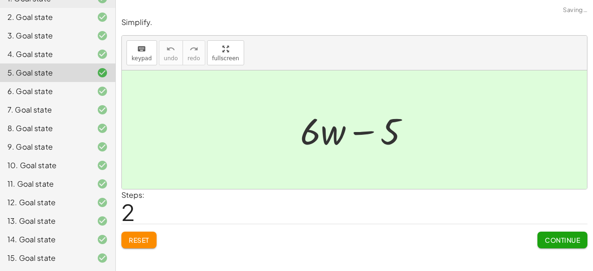
scroll to position [0, 0]
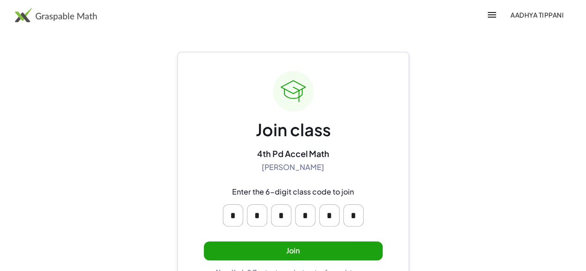
scroll to position [23, 0]
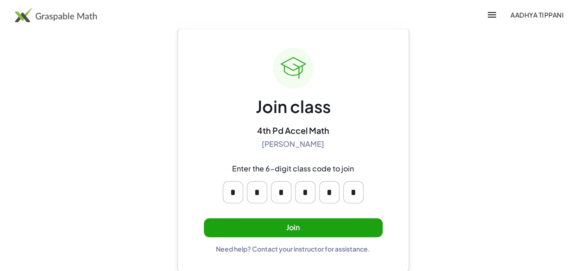
click at [312, 225] on button "Join" at bounding box center [293, 227] width 179 height 19
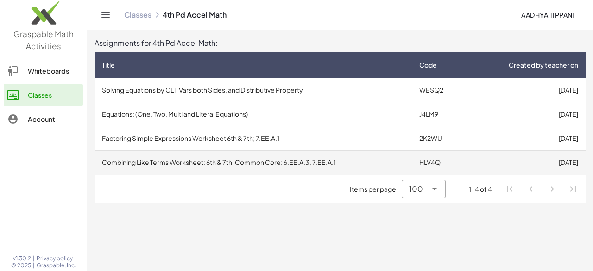
click at [247, 163] on td "Combining Like Terms Worksheet: 6th & 7th. Common Core: 6.EE.A.3, 7.EE.A.1" at bounding box center [252, 162] width 317 height 24
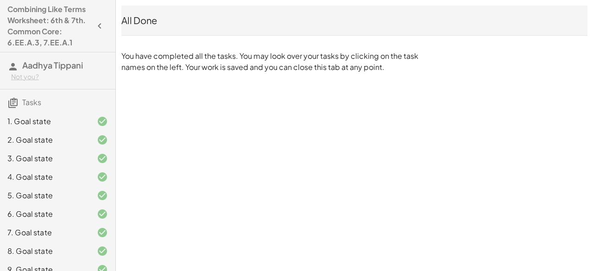
click at [82, 127] on div at bounding box center [95, 121] width 26 height 11
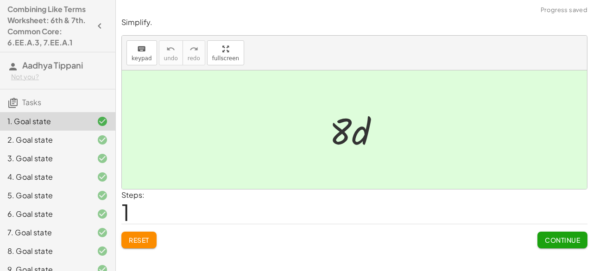
click at [12, 168] on div "2. Goal state" at bounding box center [57, 177] width 115 height 19
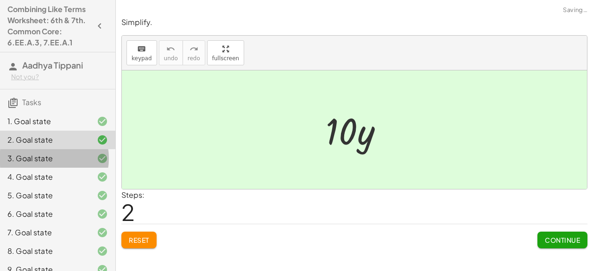
click at [39, 164] on div "3. Goal state" at bounding box center [44, 158] width 75 height 11
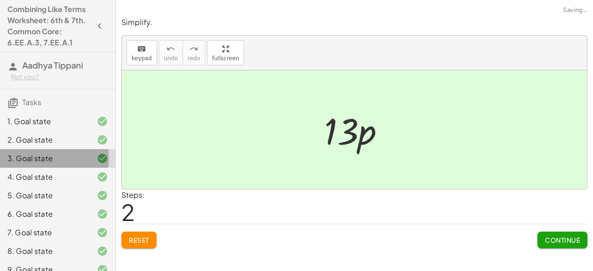
click at [41, 168] on div "3. Goal state" at bounding box center [57, 158] width 115 height 19
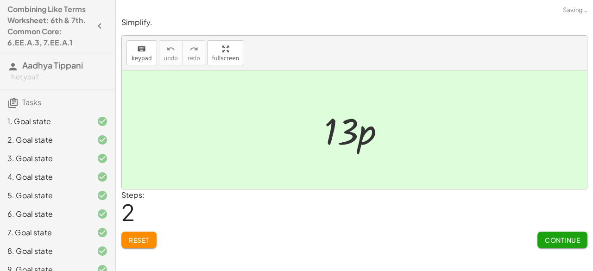
click at [44, 182] on div "4. Goal state" at bounding box center [44, 176] width 75 height 11
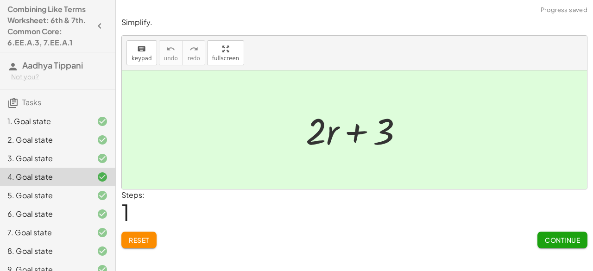
click at [50, 201] on div "5. Goal state" at bounding box center [44, 195] width 75 height 11
